Goal: Communication & Community: Ask a question

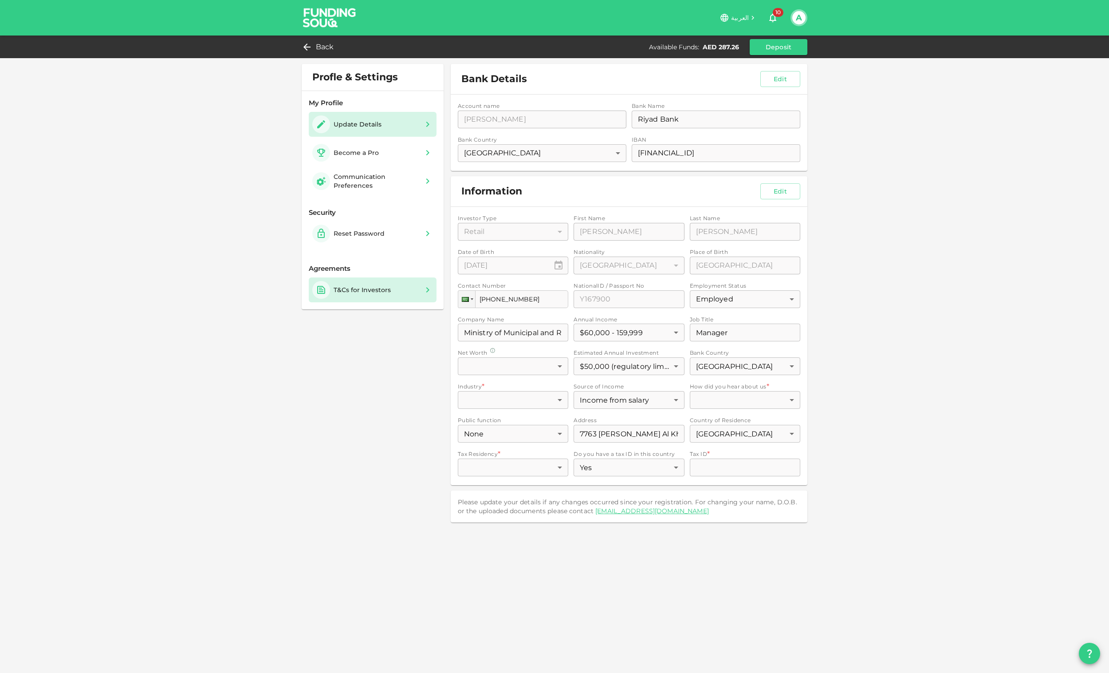
click at [369, 299] on div "T&Cs for Investors" at bounding box center [373, 289] width 128 height 25
click at [306, 44] on icon at bounding box center [304, 47] width 11 height 11
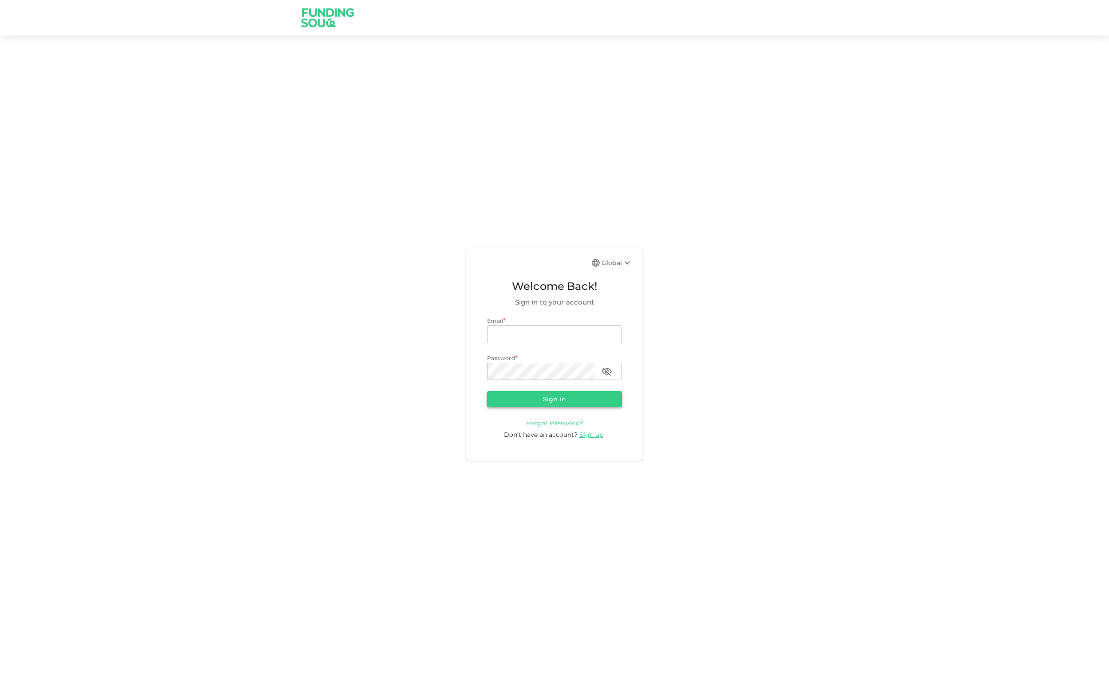
type input "[EMAIL_ADDRESS][DOMAIN_NAME]"
click at [559, 398] on button "Sign in" at bounding box center [554, 399] width 135 height 16
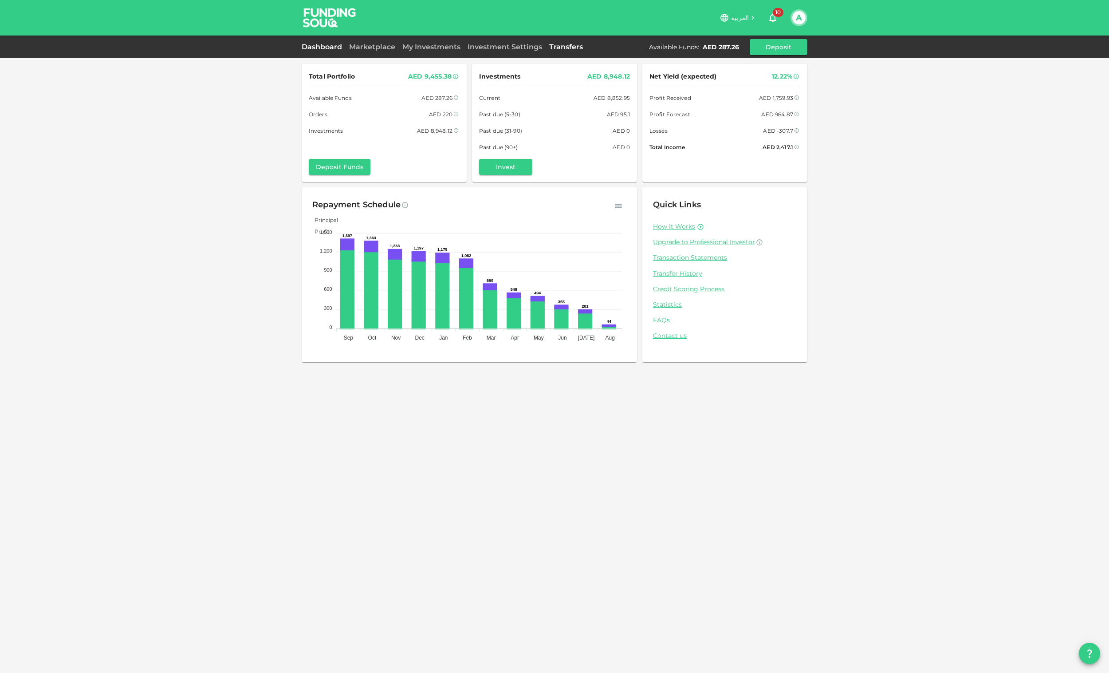
click at [565, 47] on link "Transfers" at bounding box center [566, 47] width 41 height 8
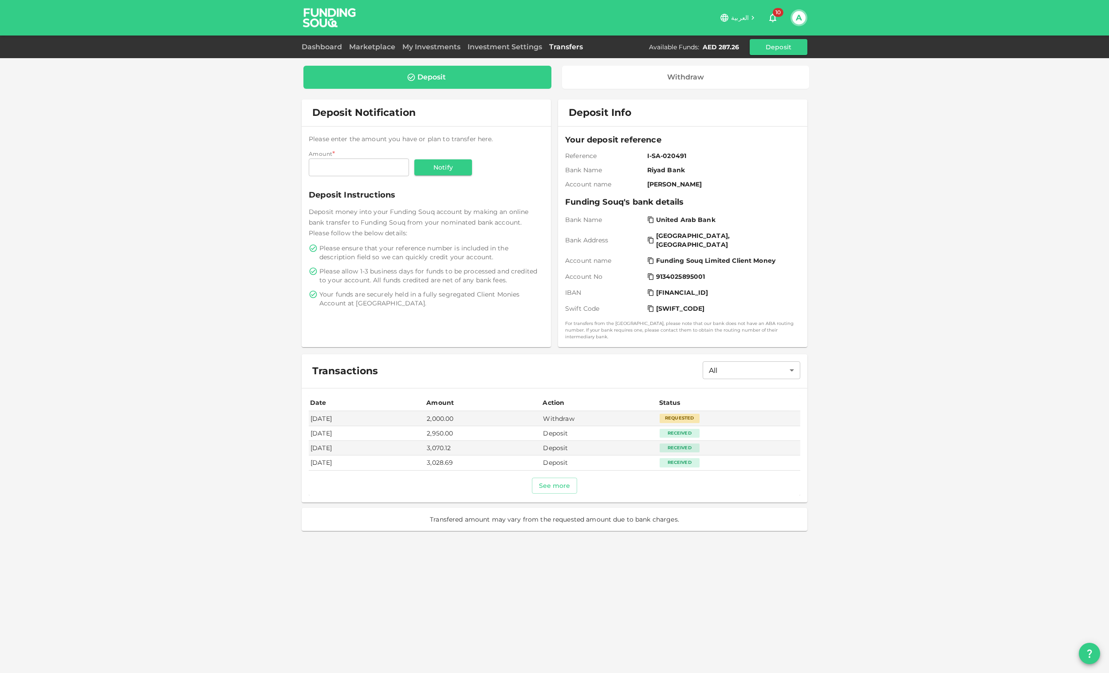
click at [689, 426] on td "Received" at bounding box center [729, 433] width 142 height 15
click at [700, 413] on div "Requested" at bounding box center [680, 417] width 40 height 9
click at [697, 413] on div "Requested" at bounding box center [680, 417] width 40 height 9
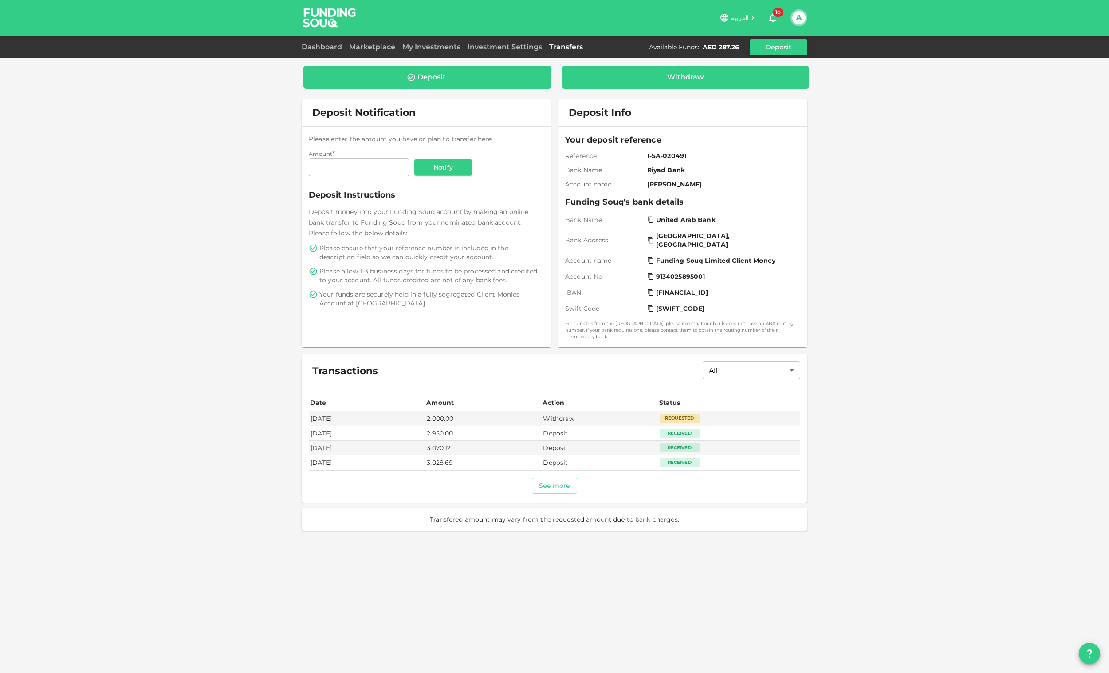
click at [712, 70] on div "Withdraw" at bounding box center [686, 77] width 248 height 23
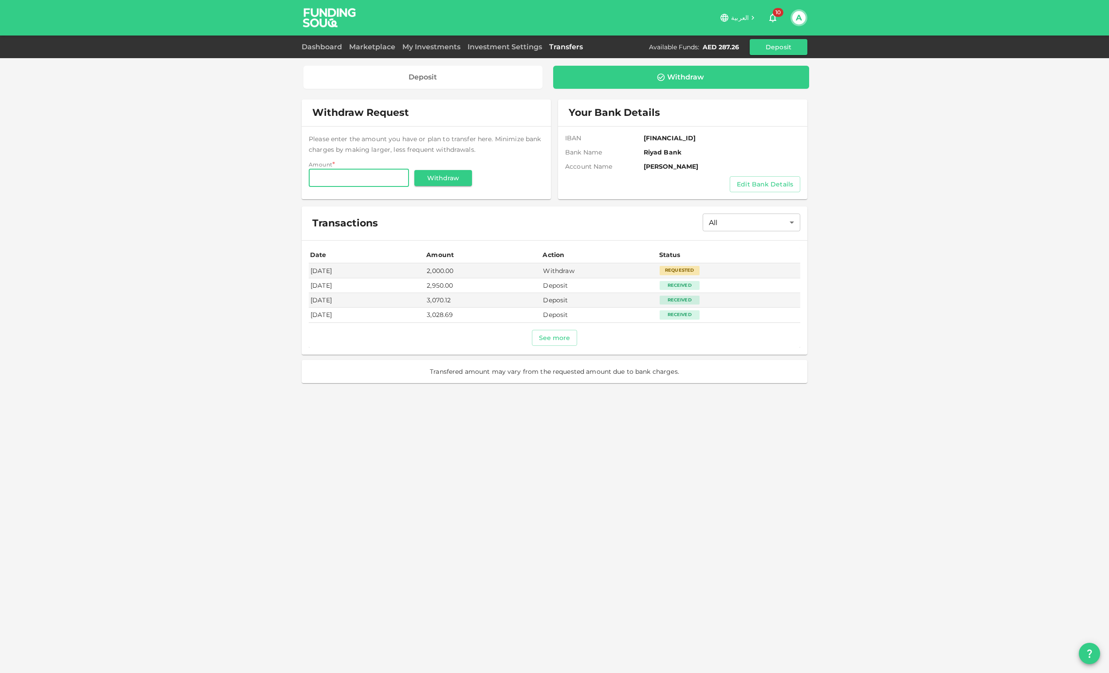
click at [802, 19] on button "A" at bounding box center [798, 17] width 13 height 13
click at [762, 63] on link "My Profile" at bounding box center [764, 66] width 82 height 14
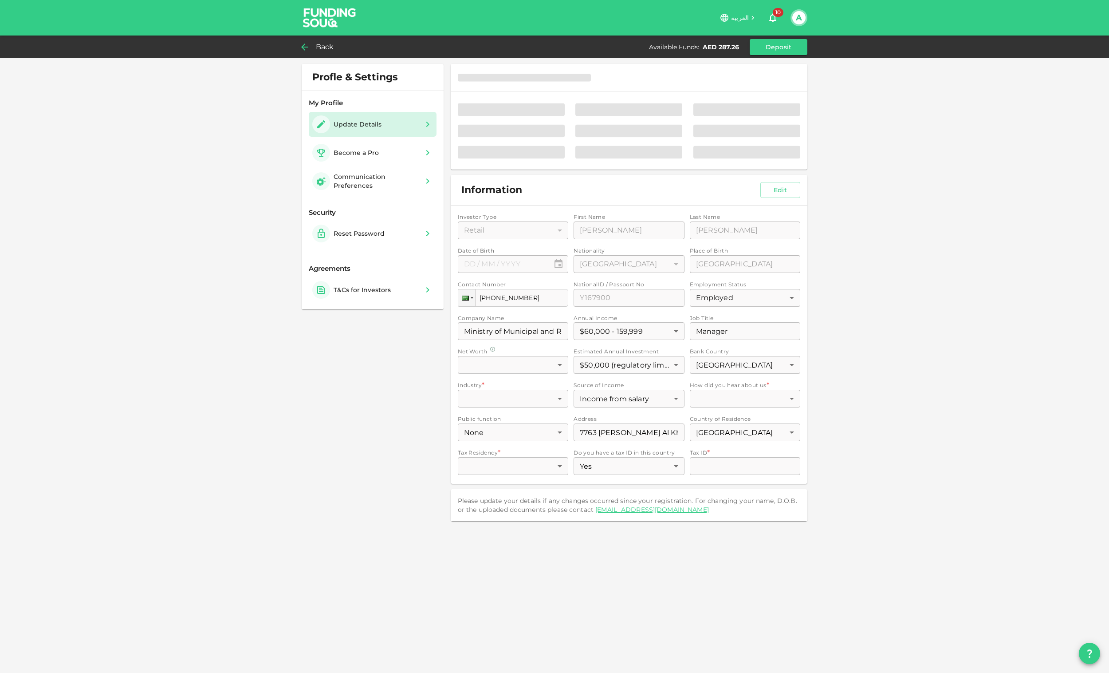
type input "⁦⁨16⁩ / ⁨01⁩ / ⁨1979⁩⁩"
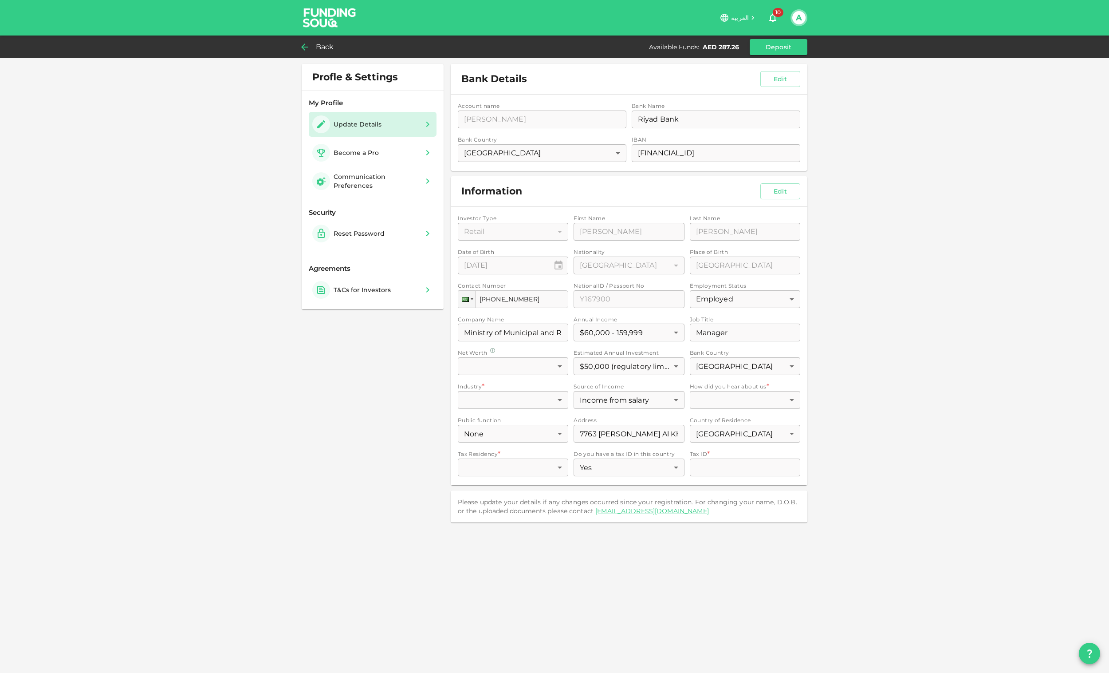
click at [1089, 660] on button "question" at bounding box center [1089, 652] width 21 height 21
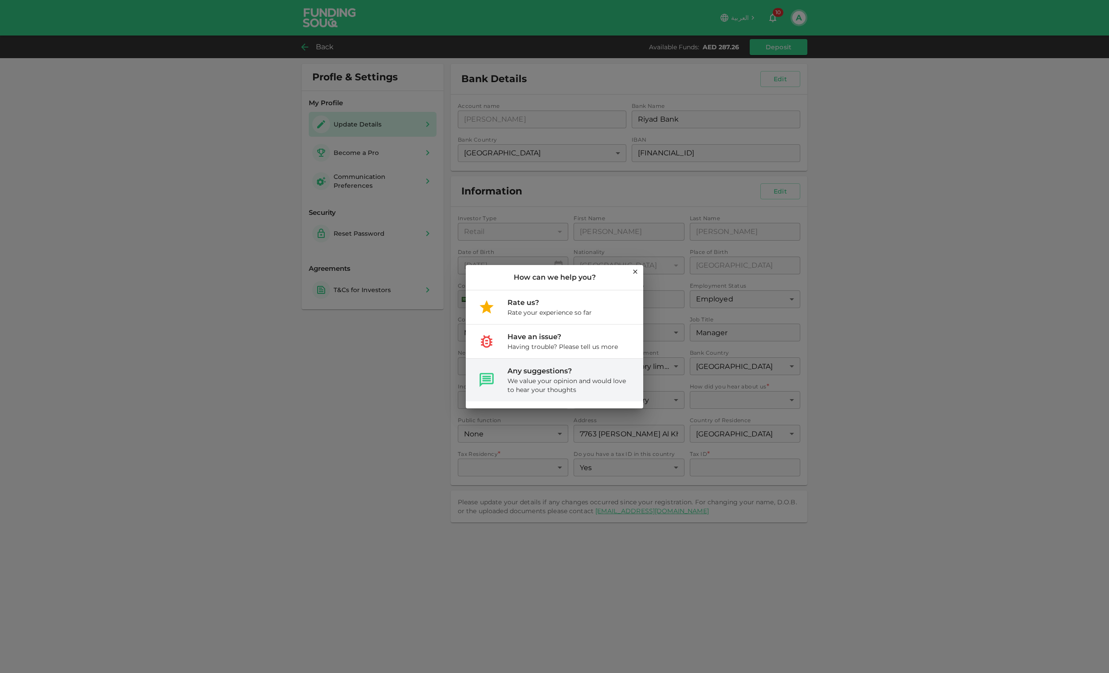
click at [544, 359] on div "Any suggestions? We value your opinion and would love to hear your thoughts" at bounding box center [554, 379] width 177 height 43
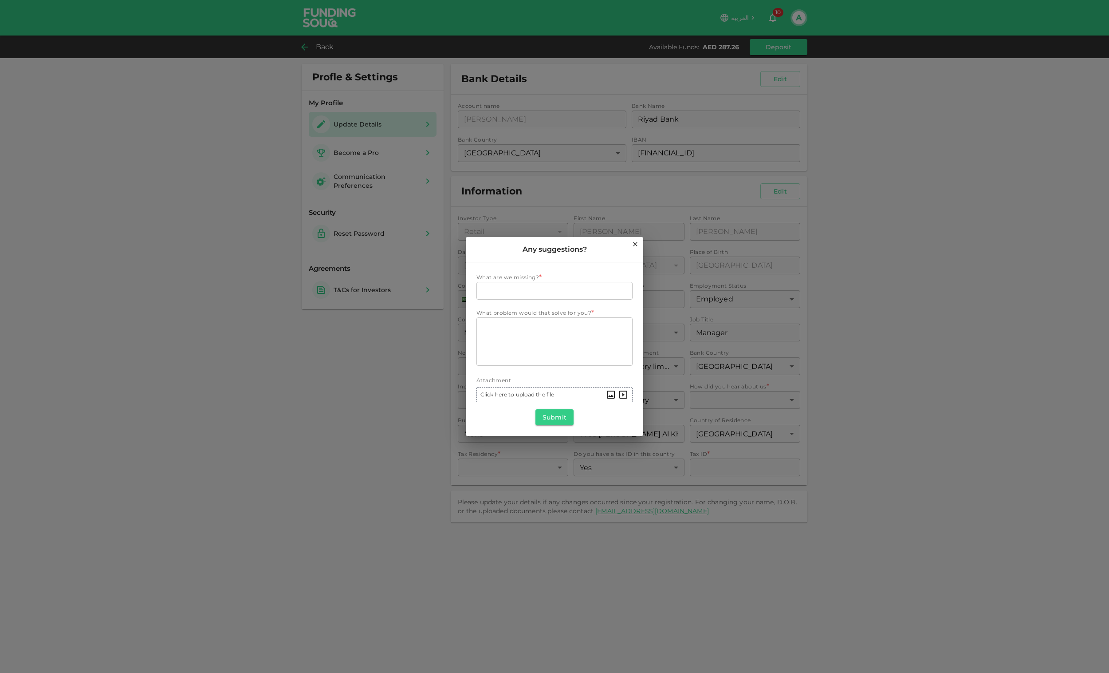
click at [633, 243] on icon at bounding box center [635, 243] width 7 height 7
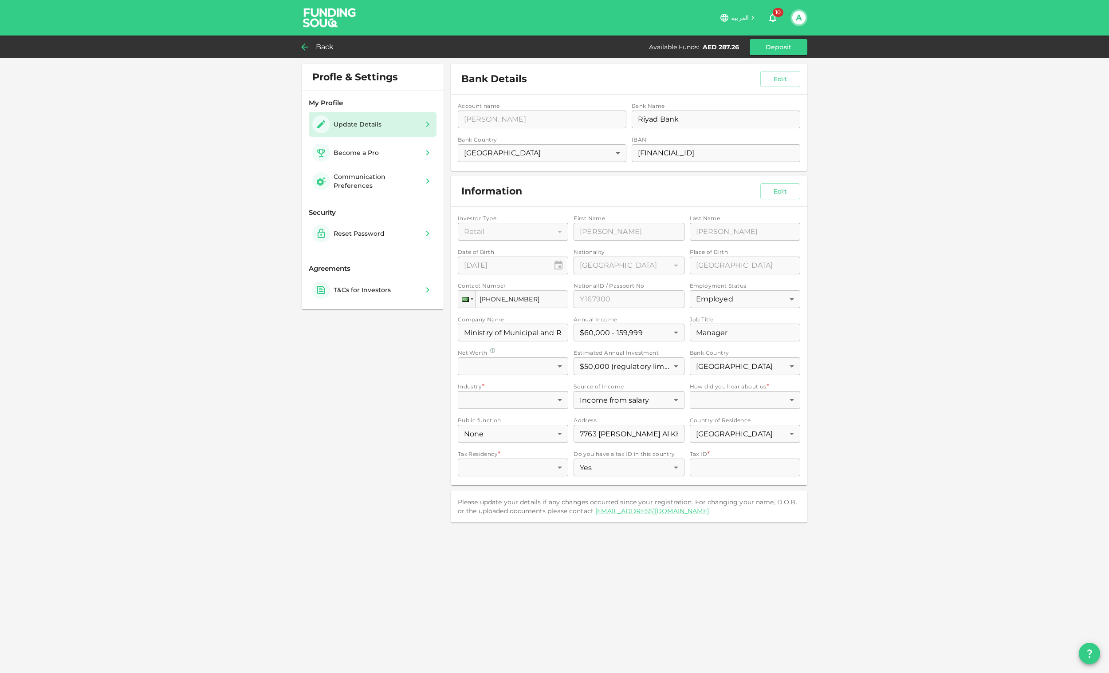
click at [1088, 660] on button "question" at bounding box center [1089, 652] width 21 height 21
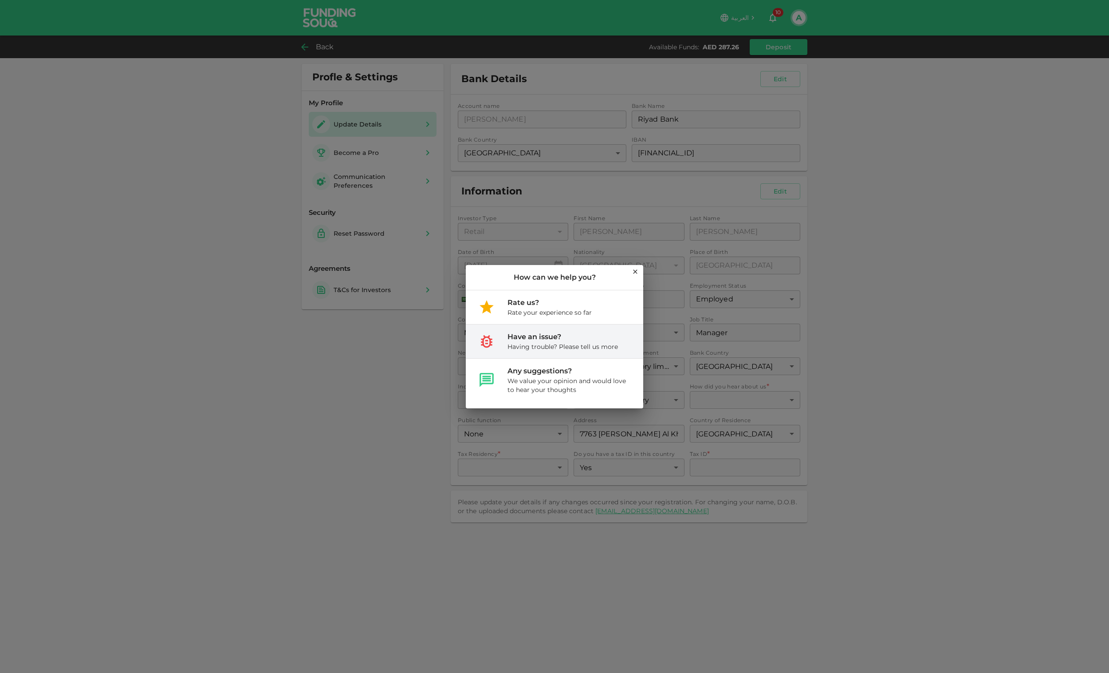
click at [513, 344] on div "Having trouble? Please tell us more" at bounding box center [562, 346] width 110 height 9
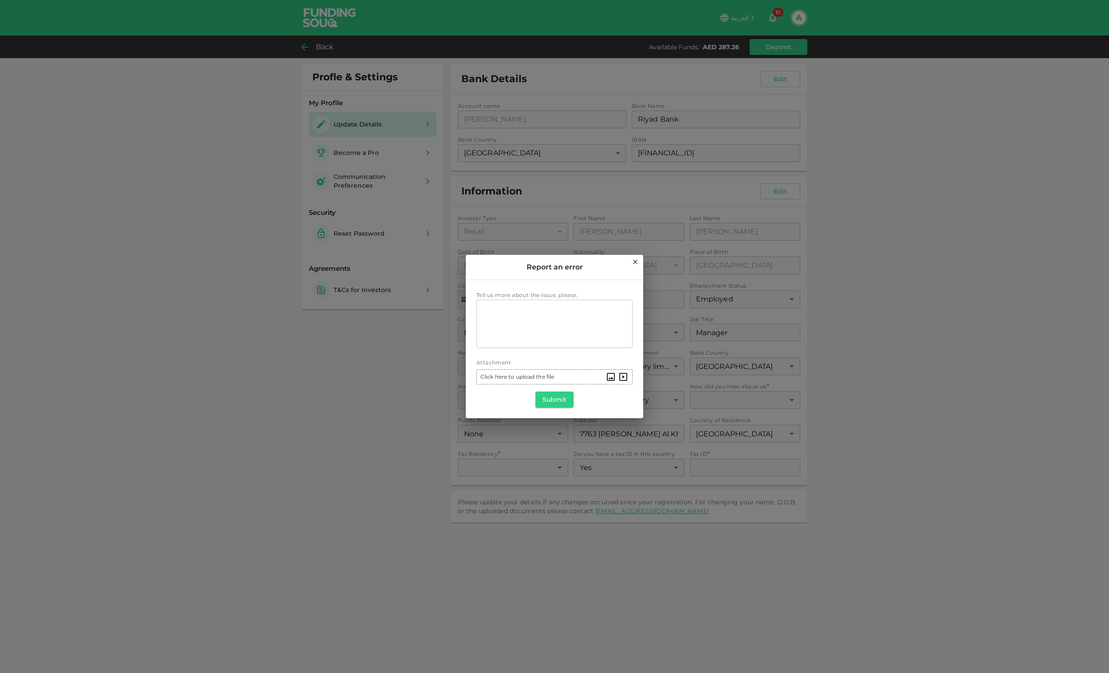
click at [634, 260] on icon at bounding box center [635, 261] width 7 height 7
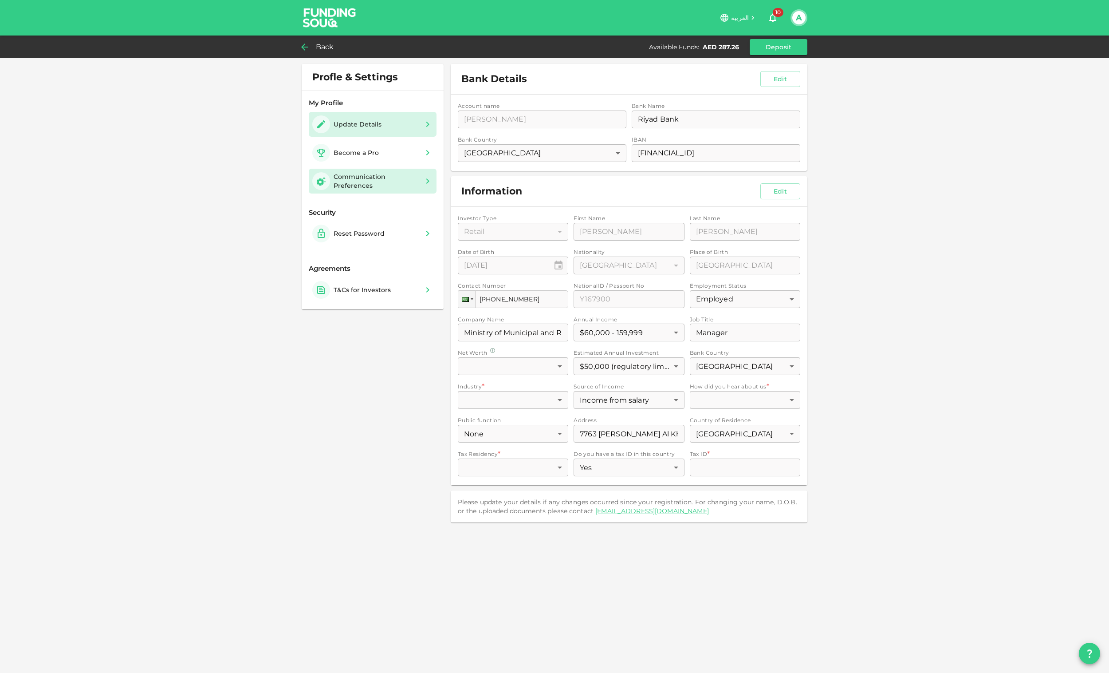
click at [390, 181] on div "Communication Preferences" at bounding box center [376, 181] width 85 height 18
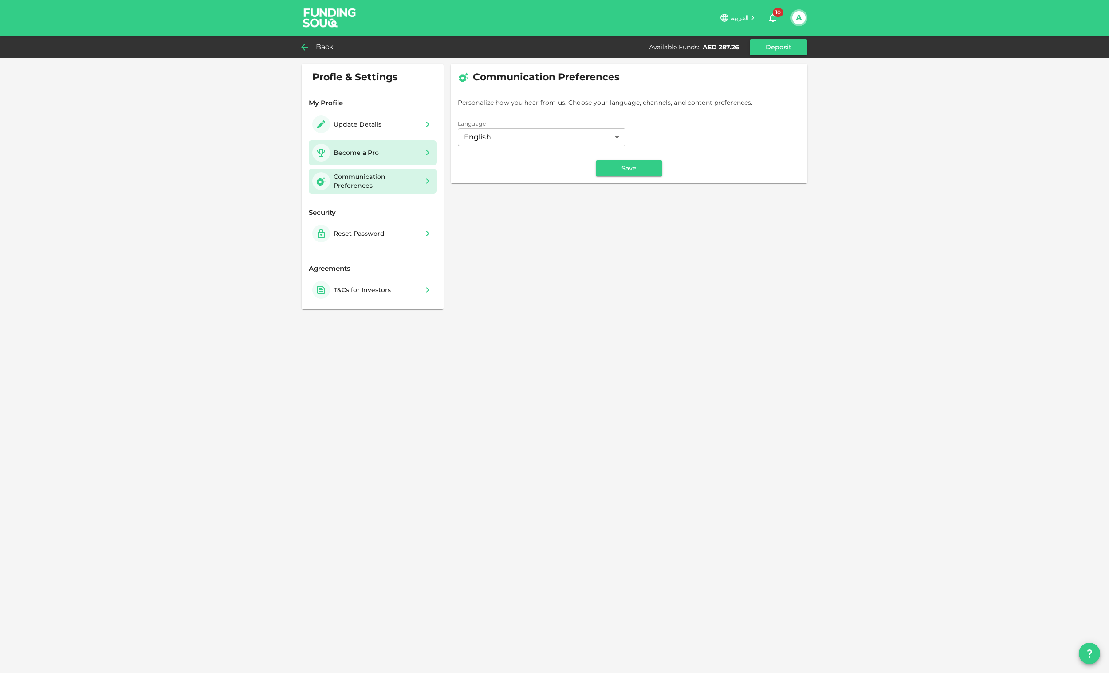
click at [375, 152] on div "Become a Pro" at bounding box center [356, 152] width 45 height 9
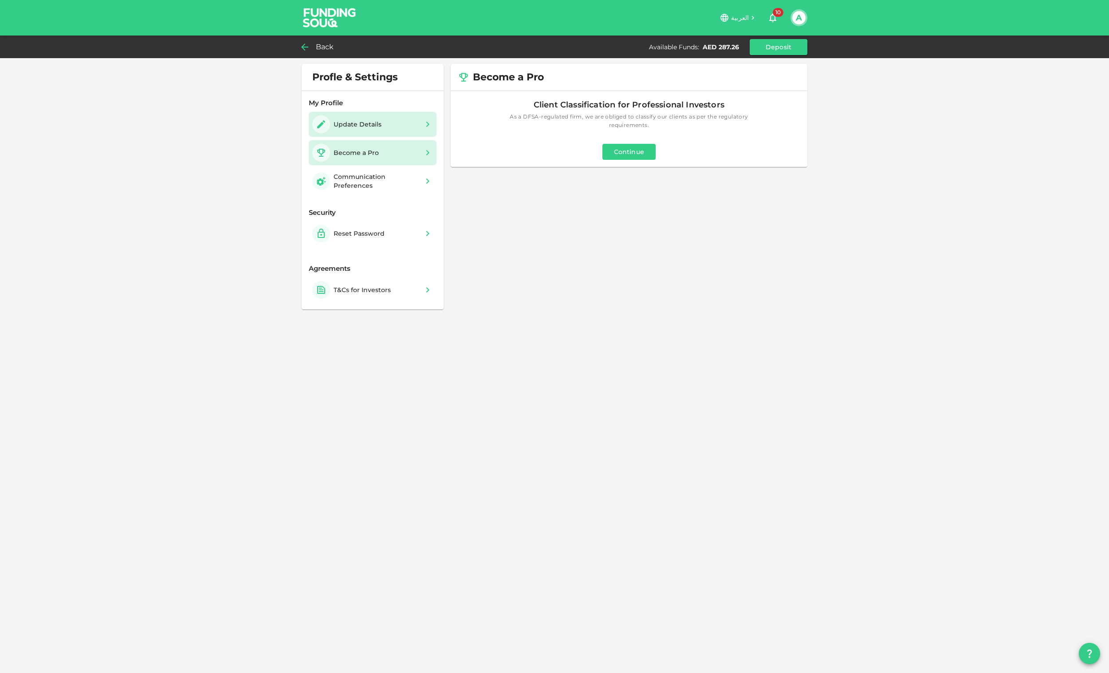
click at [364, 114] on div "Update Details" at bounding box center [373, 124] width 128 height 25
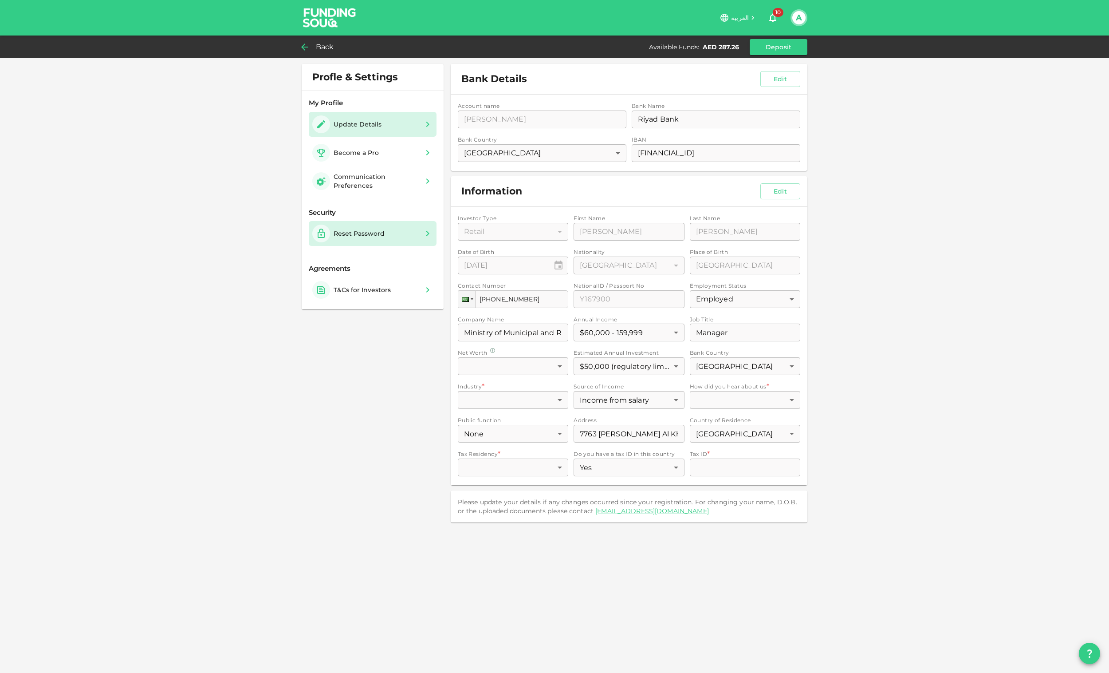
click at [366, 231] on div "Reset Password" at bounding box center [359, 233] width 51 height 9
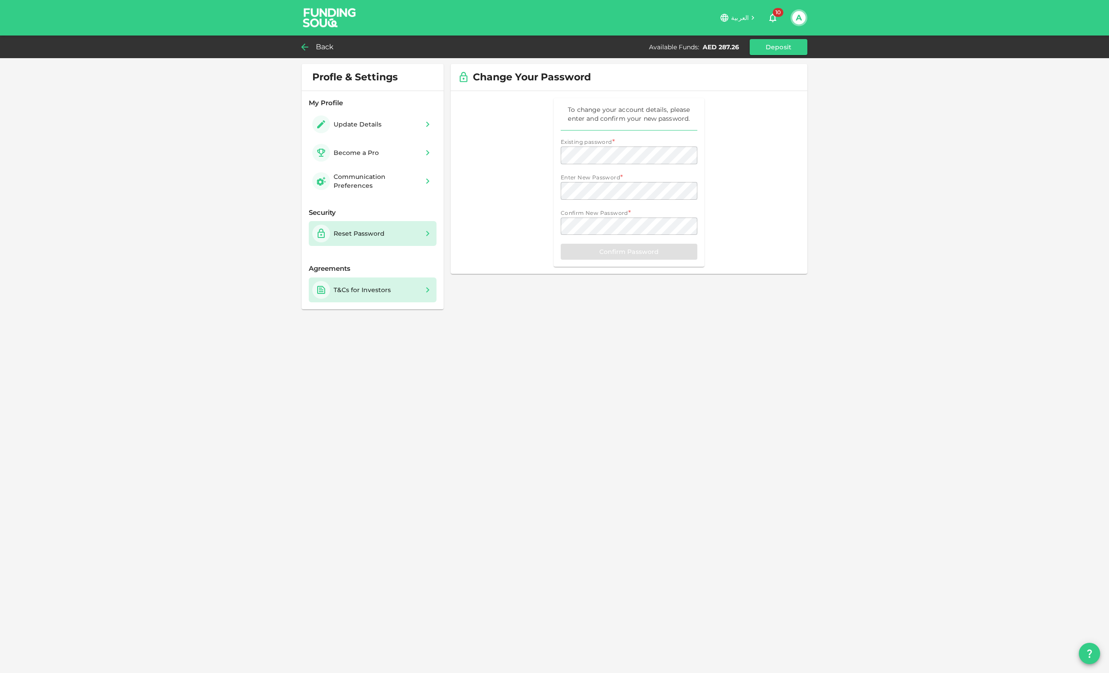
click at [357, 287] on div "T&Cs for Investors" at bounding box center [362, 289] width 57 height 9
click at [806, 16] on div "A" at bounding box center [799, 17] width 17 height 17
click at [795, 17] on button "A" at bounding box center [798, 17] width 13 height 13
click at [752, 61] on link "My Profile" at bounding box center [764, 66] width 82 height 14
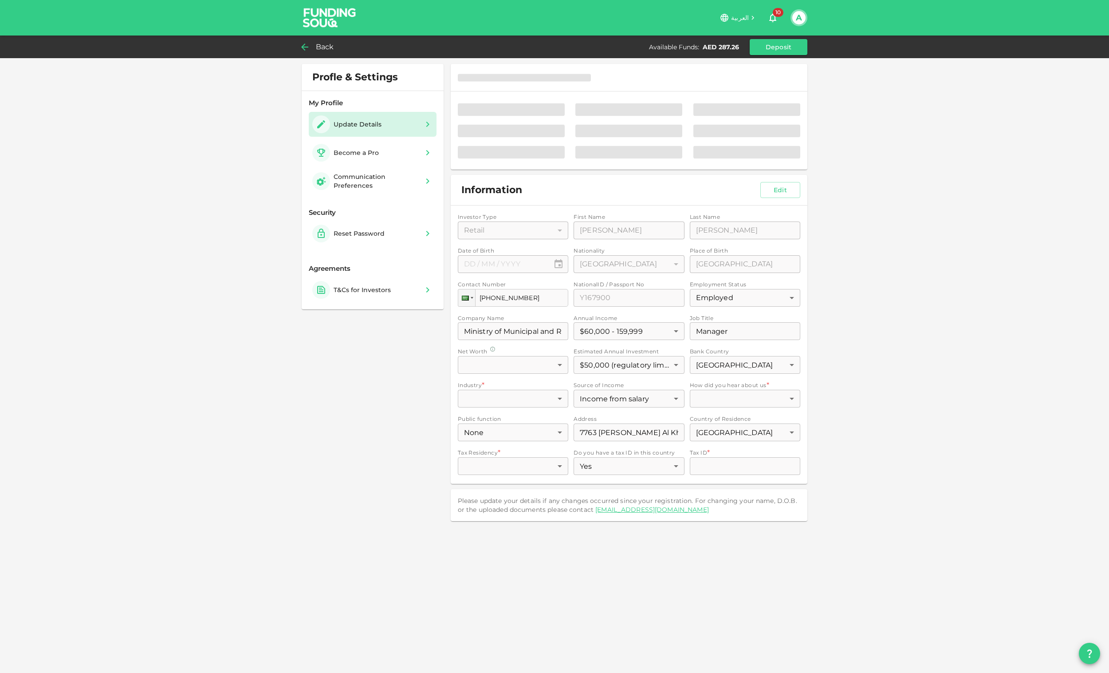
type input "⁦⁨16⁩ / ⁨01⁩ / ⁨1979⁩⁩"
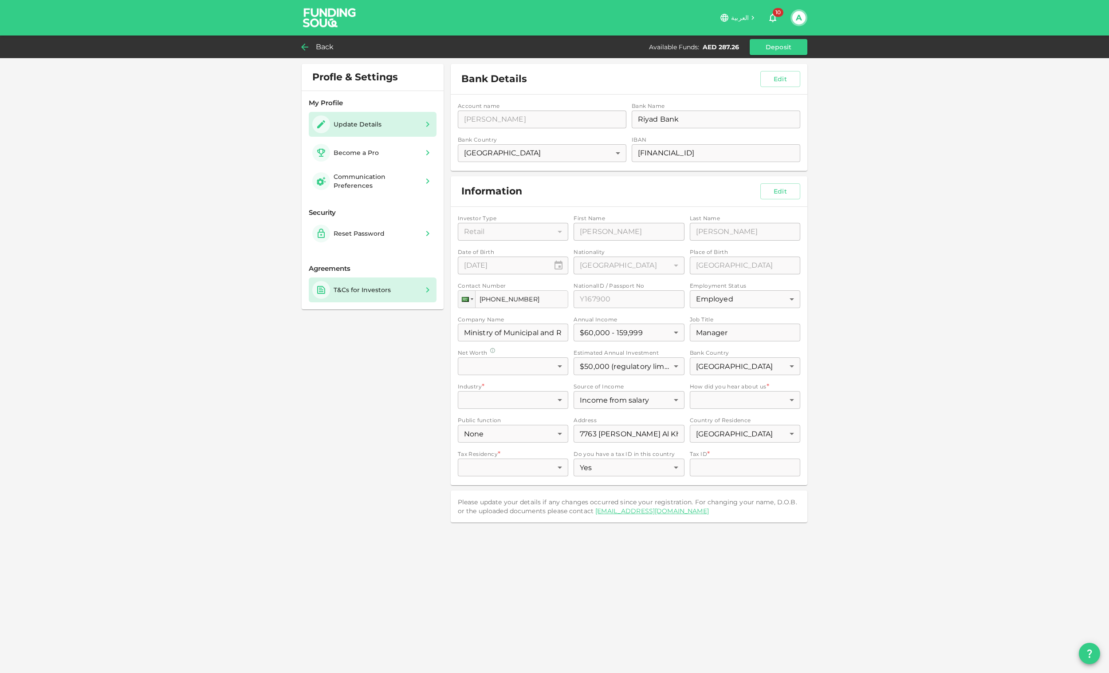
click at [392, 285] on div "T&Cs for Investors" at bounding box center [353, 290] width 82 height 18
click at [316, 46] on span "Back" at bounding box center [325, 47] width 18 height 12
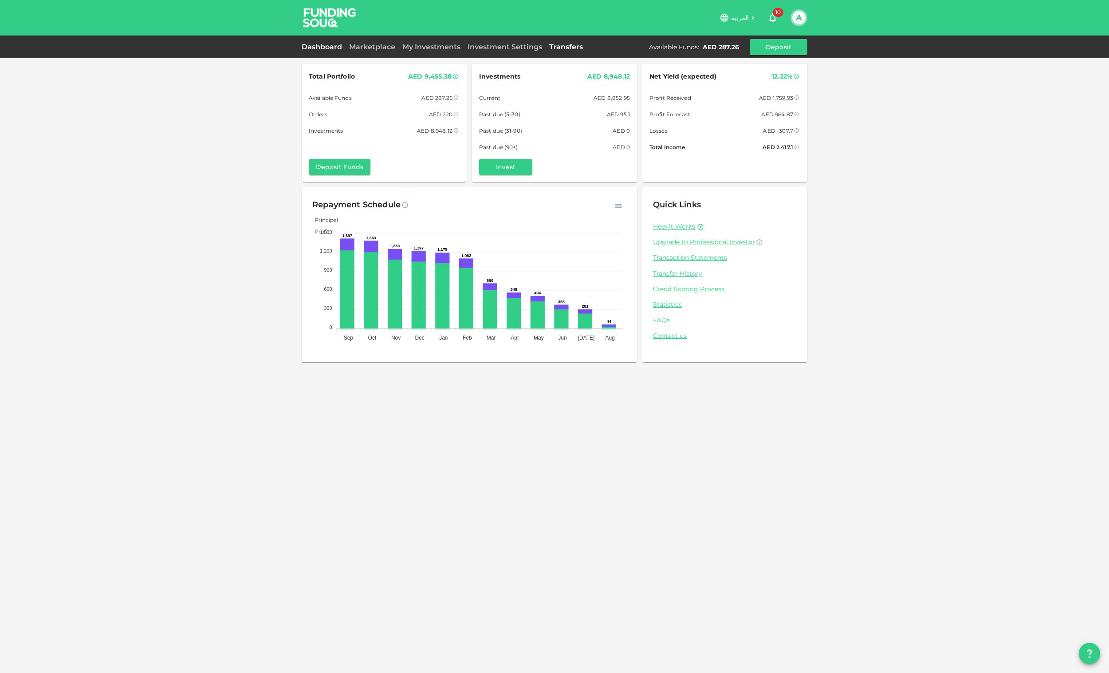
click at [560, 44] on link "Transfers" at bounding box center [566, 47] width 41 height 8
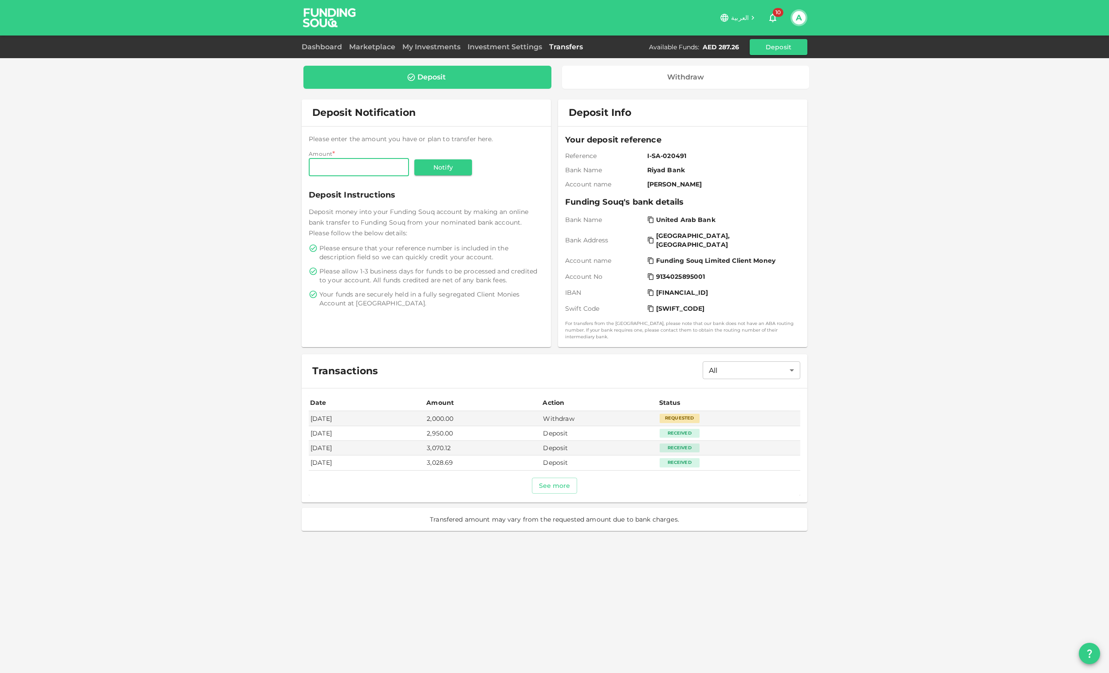
click at [511, 39] on div "Dashboard Marketplace My Investments Investment Settings Transfers Available Fu…" at bounding box center [555, 47] width 506 height 16
click at [508, 48] on link "Investment Settings" at bounding box center [505, 47] width 82 height 8
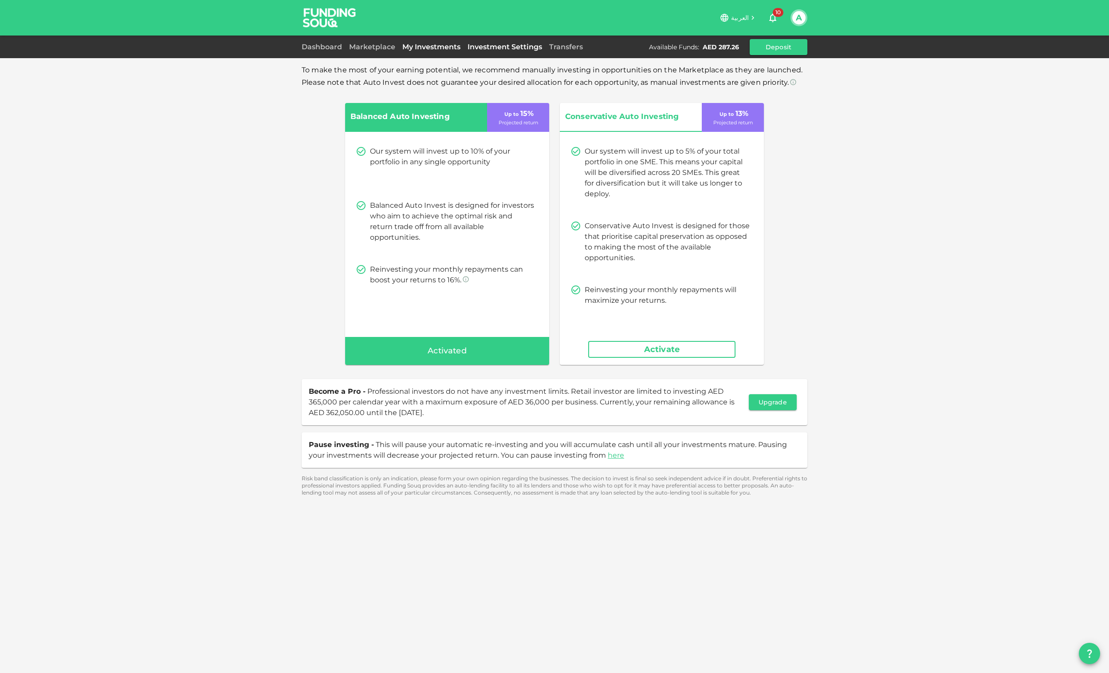
click at [425, 50] on link "My Investments" at bounding box center [431, 47] width 65 height 8
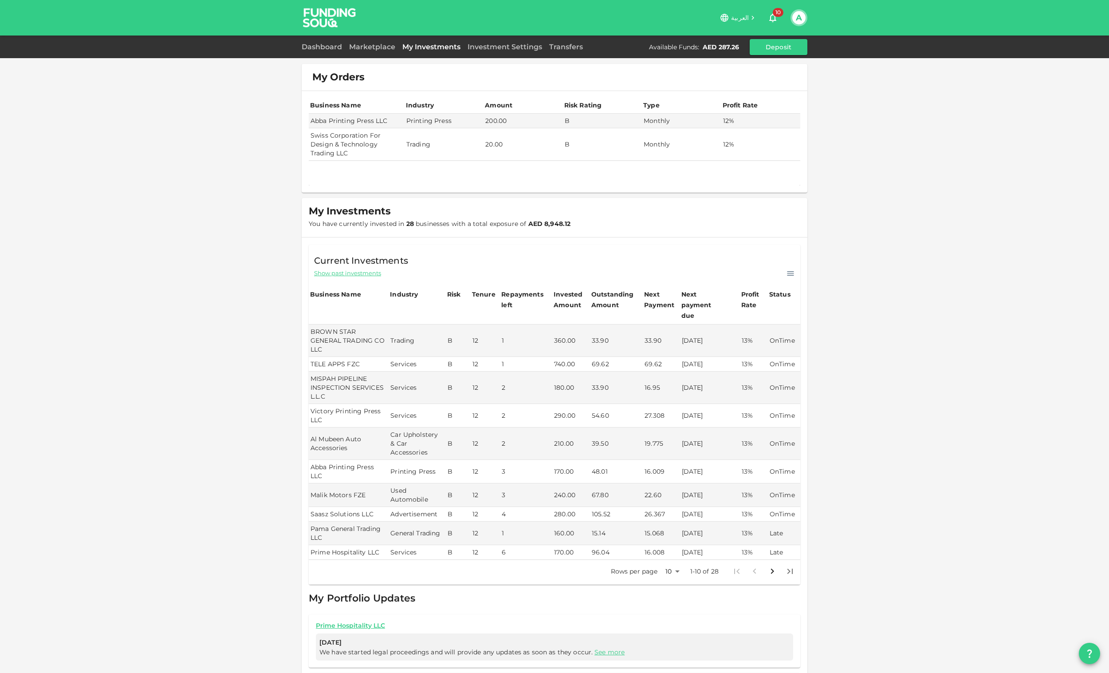
click at [378, 39] on div "Dashboard Marketplace My Investments Investment Settings Transfers Available Fu…" at bounding box center [555, 47] width 506 height 16
click at [365, 49] on link "Marketplace" at bounding box center [372, 47] width 53 height 8
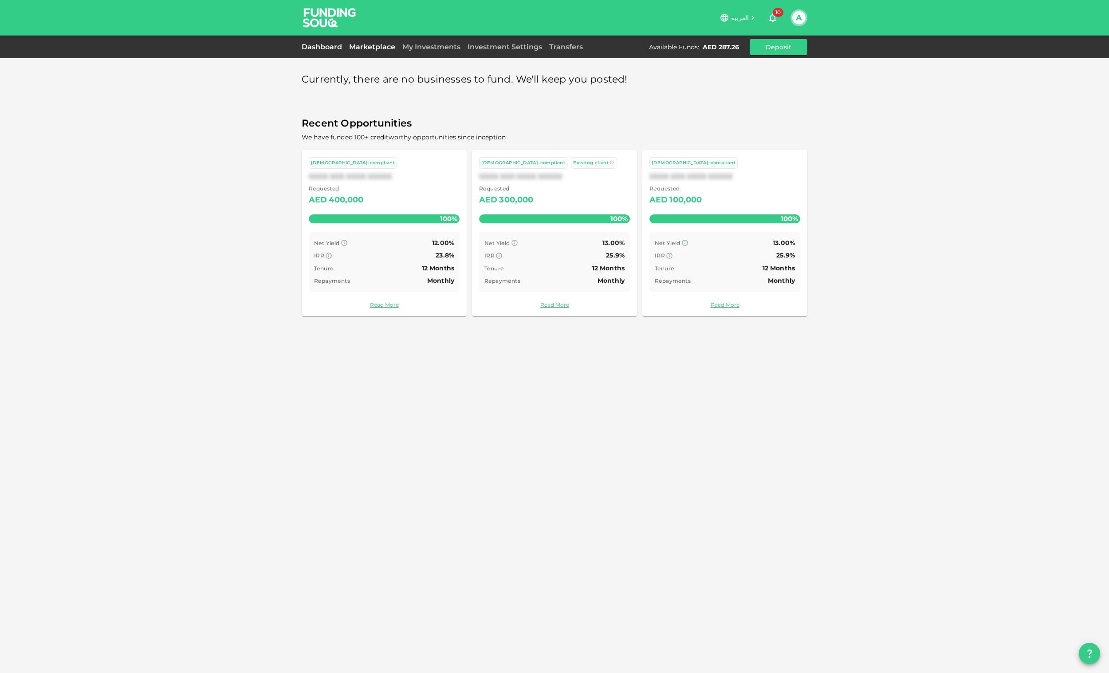
click at [311, 46] on link "Dashboard" at bounding box center [324, 47] width 44 height 8
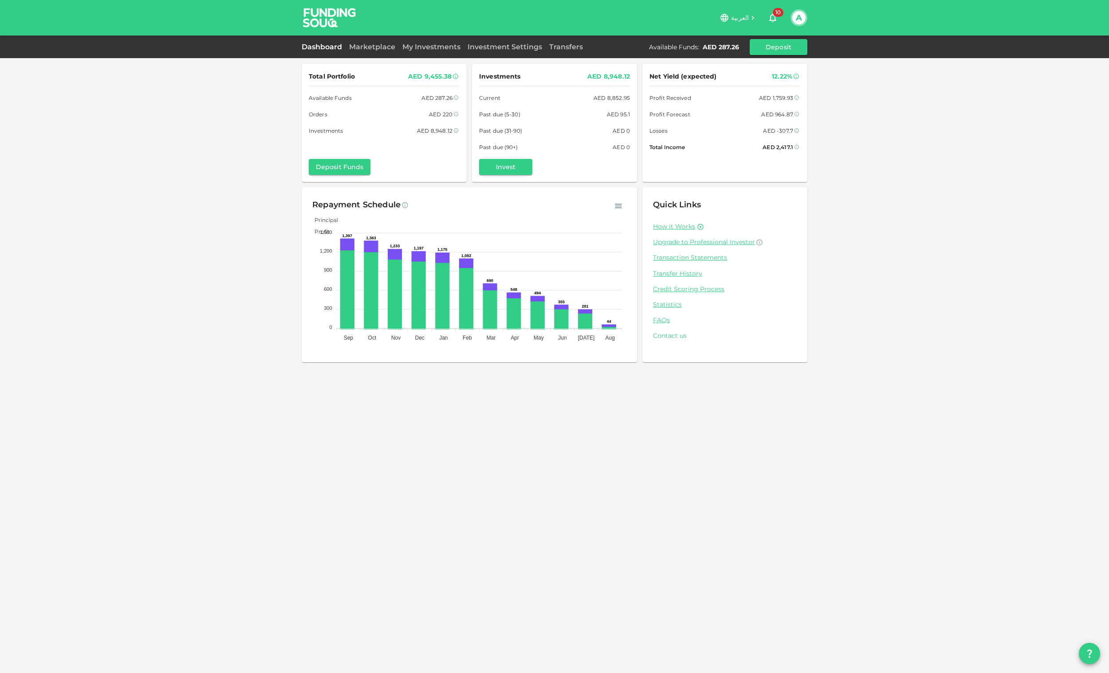
click at [673, 339] on link "Contact us" at bounding box center [725, 335] width 144 height 8
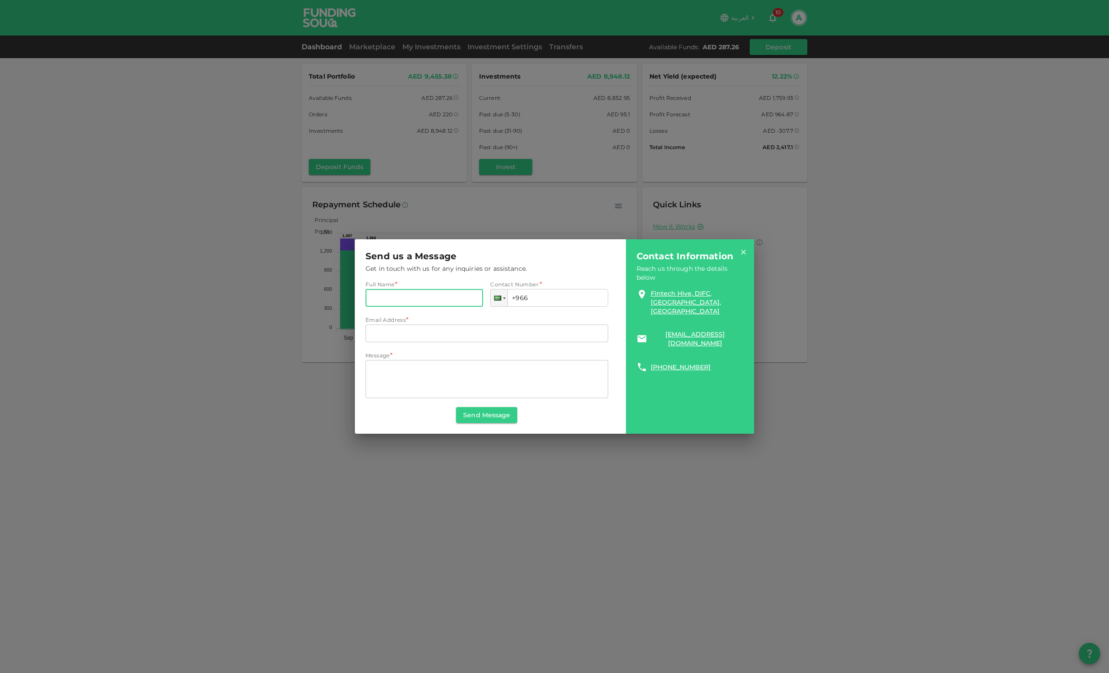
click at [436, 295] on input "Full Name" at bounding box center [425, 298] width 118 height 18
type input "[PERSON_NAME]"
type input "[EMAIL_ADDRESS][DOMAIN_NAME]"
click at [555, 299] on input "+966" at bounding box center [549, 298] width 118 height 18
type input "[PHONE_NUMBER]"
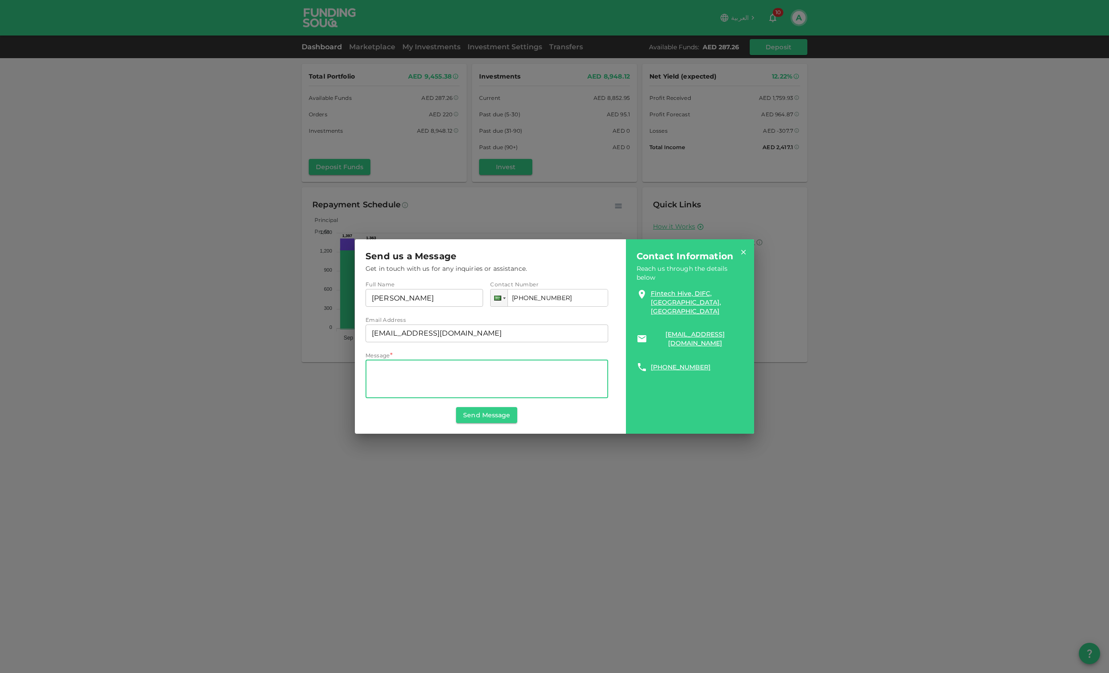
click at [406, 372] on textarea "Message" at bounding box center [487, 378] width 230 height 31
click at [417, 377] on textarea "Message" at bounding box center [487, 378] width 230 height 31
type textarea "ه"
paste textarea "I requested to withdraw an amount last week till [DATE] i did not receive the a…"
type textarea "I requested to withdraw an amount last week till [DATE] i did not receive the a…"
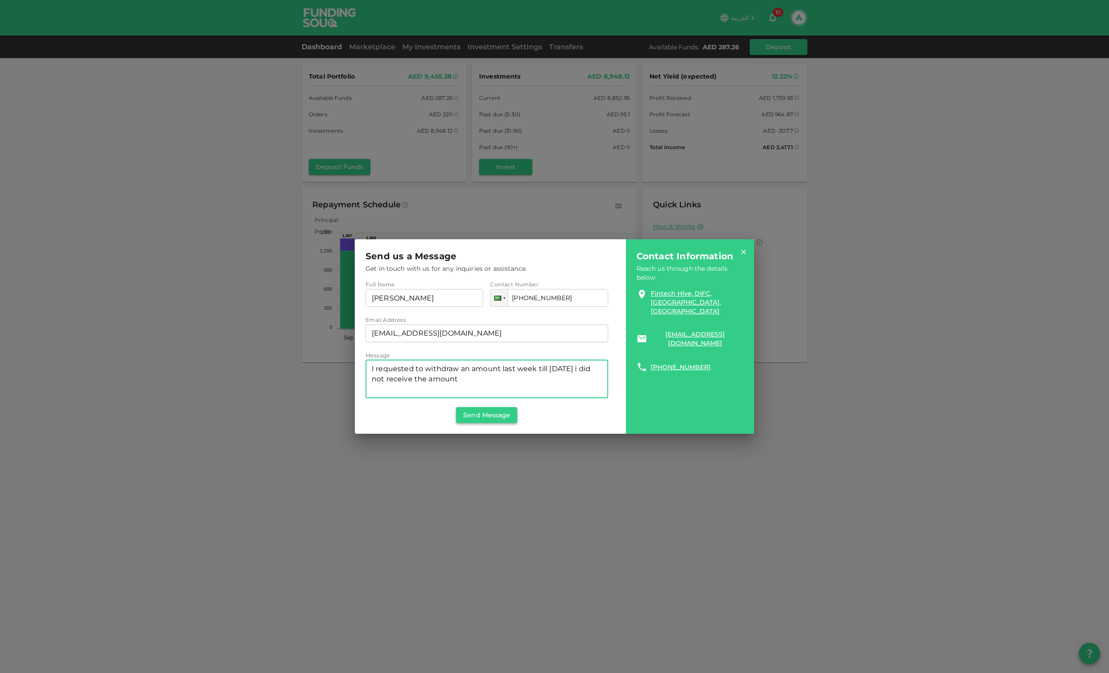
click at [492, 419] on button "Send Message" at bounding box center [486, 415] width 61 height 16
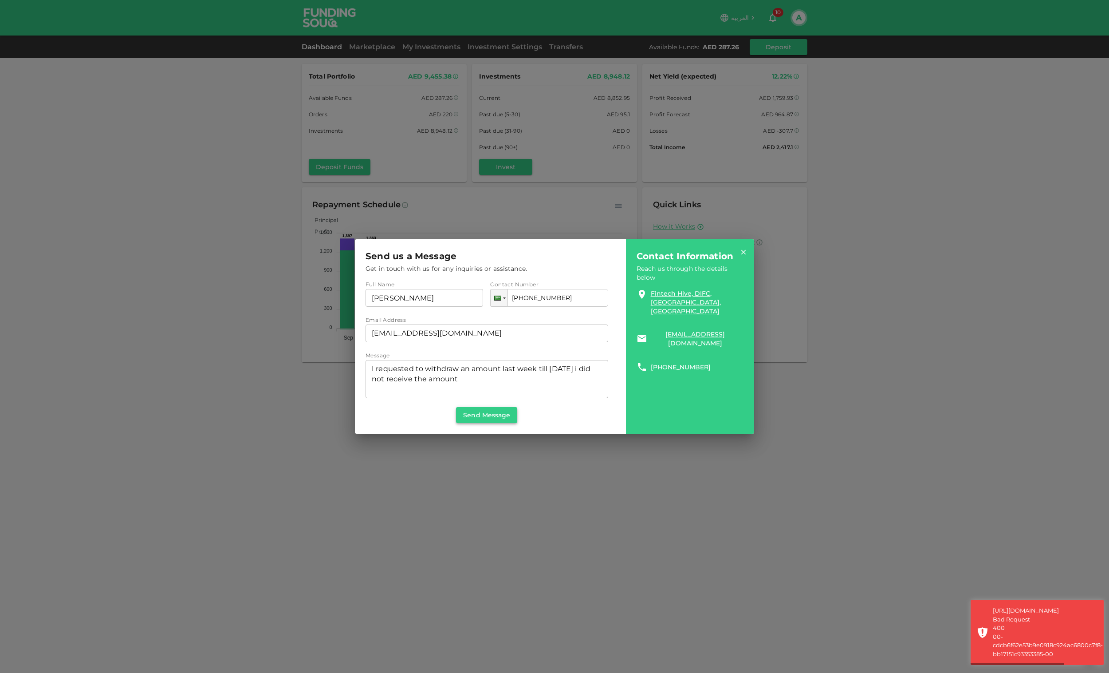
click at [500, 420] on button "Send Message" at bounding box center [486, 415] width 61 height 16
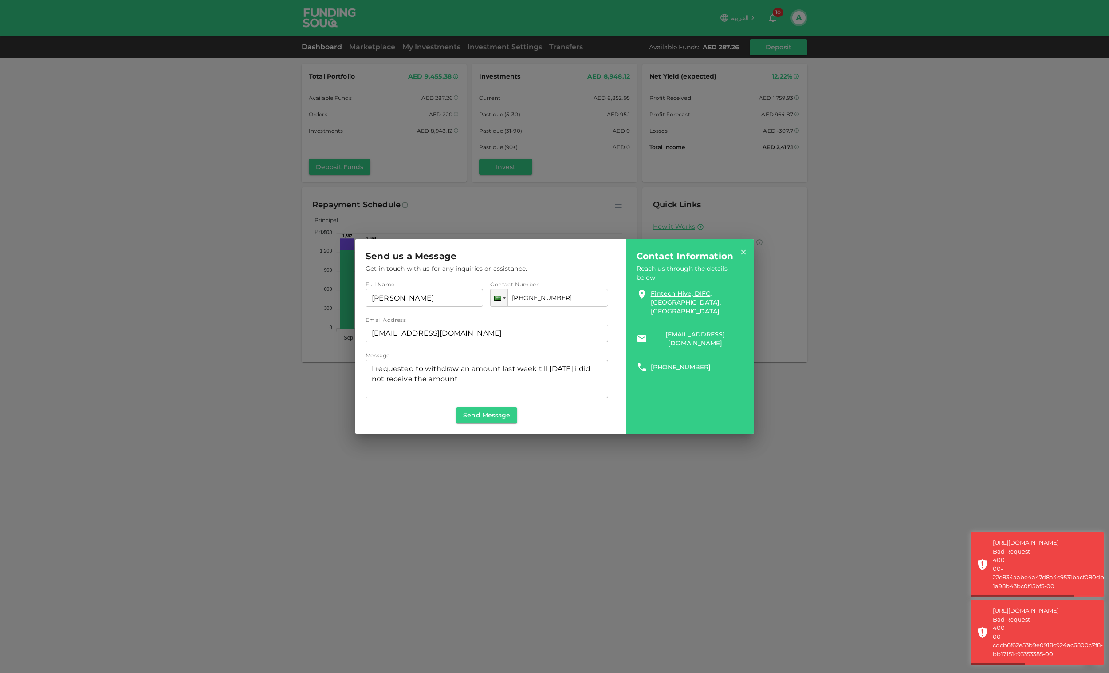
click at [743, 180] on div "Send us a Message Get in touch with us for any inquiries or assistance. Full Na…" at bounding box center [554, 336] width 1109 height 673
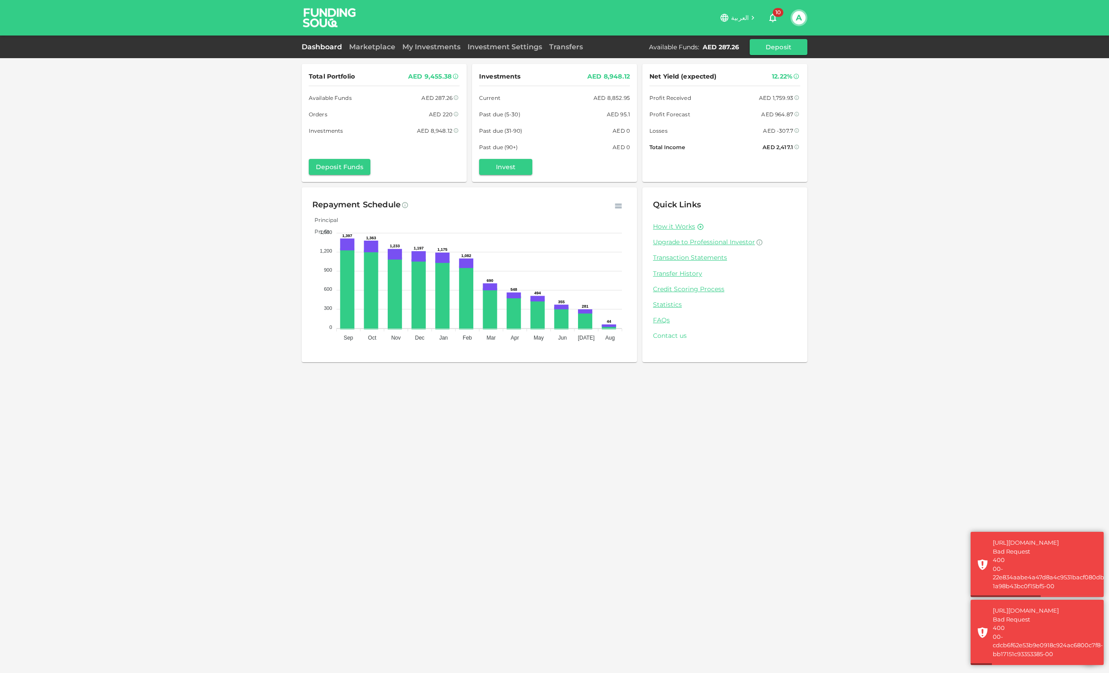
click at [672, 338] on link "Contact us" at bounding box center [725, 335] width 144 height 8
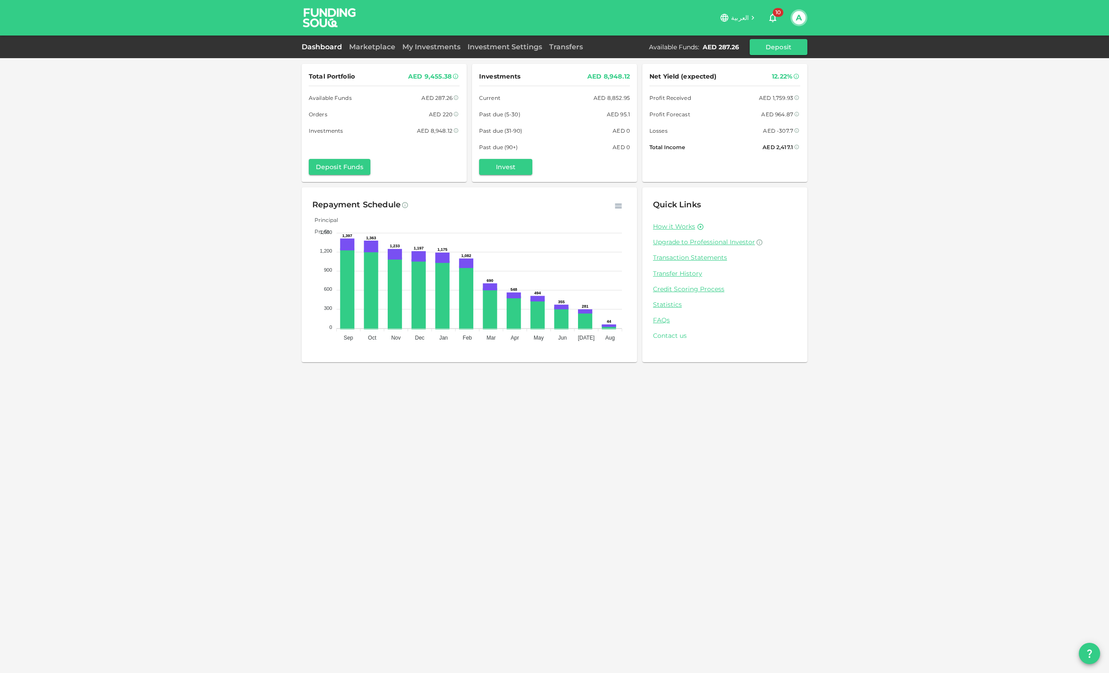
click at [671, 333] on link "Contact us" at bounding box center [725, 335] width 144 height 8
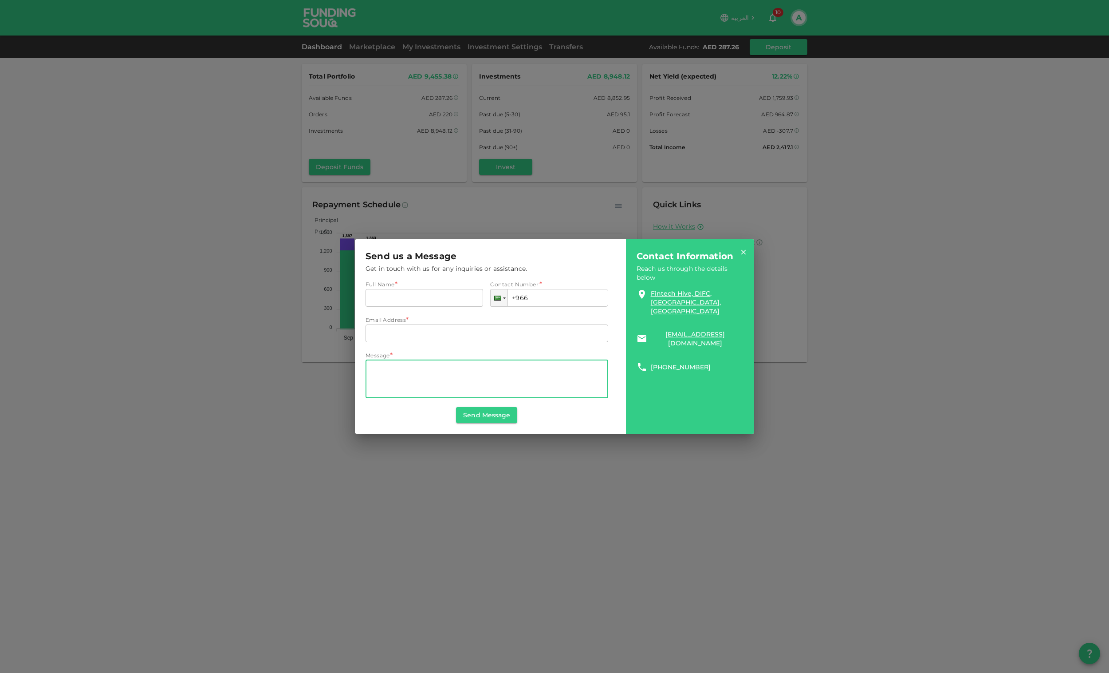
click at [461, 375] on textarea "Message" at bounding box center [487, 378] width 230 height 31
paste textarea "I requested to withdraw an amount last week till [DATE] i did not receive the a…"
type textarea "I requested to withdraw an amount last week till [DATE] i did not receive the a…"
click at [411, 329] on input "Email Address" at bounding box center [487, 333] width 243 height 18
type input "[EMAIL_ADDRESS][DOMAIN_NAME]"
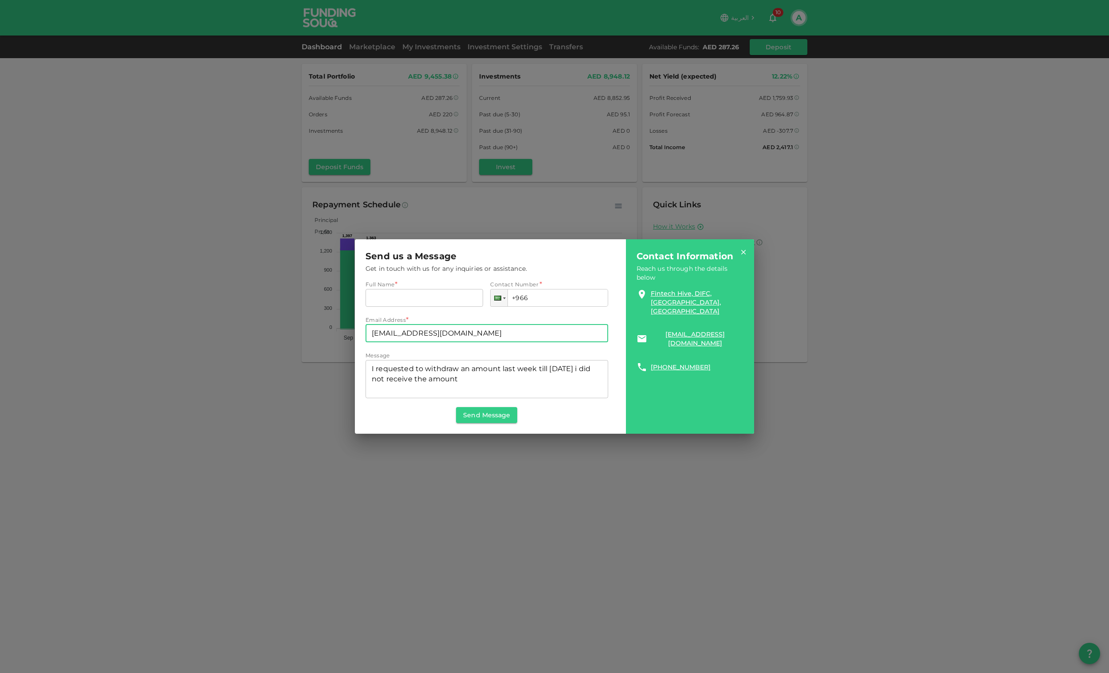
type input "[PERSON_NAME]"
click at [549, 300] on input "+966" at bounding box center [549, 298] width 118 height 18
type input "[PHONE_NUMBER]"
click at [500, 415] on button "Send Message" at bounding box center [486, 415] width 61 height 16
click at [498, 411] on button "Send Message" at bounding box center [486, 415] width 61 height 16
